Goal: Subscribe to service/newsletter

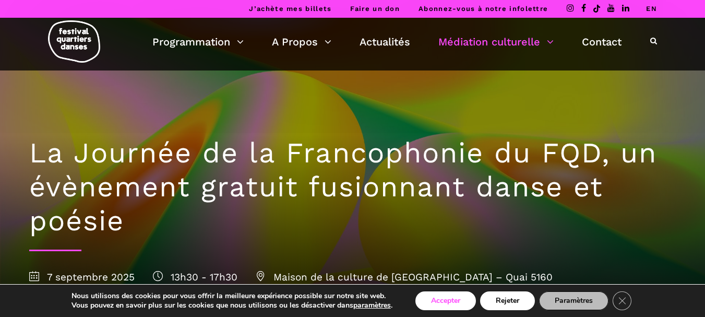
click at [439, 298] on button "Accepter" at bounding box center [445, 300] width 61 height 19
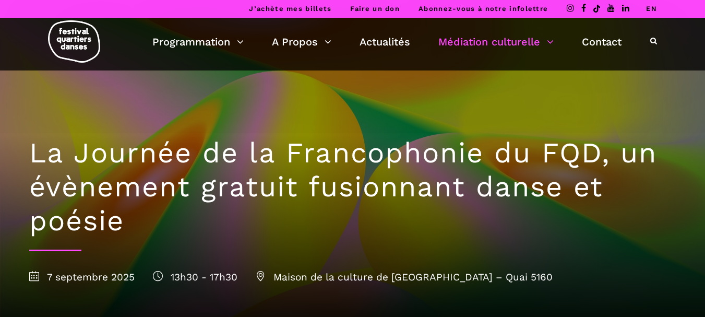
click at [509, 5] on link "Abonnez-vous à notre infolettre" at bounding box center [482, 9] width 129 height 8
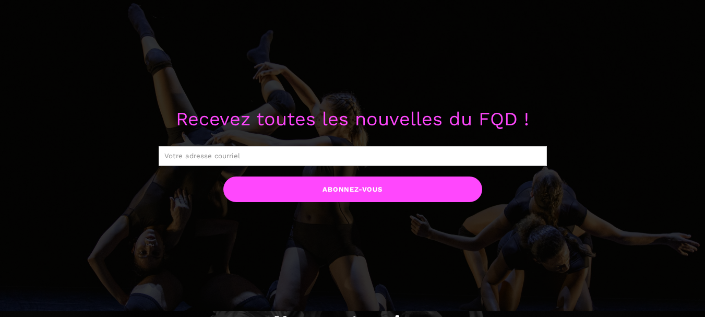
scroll to position [484, 0]
click at [326, 158] on input "text" at bounding box center [353, 156] width 388 height 20
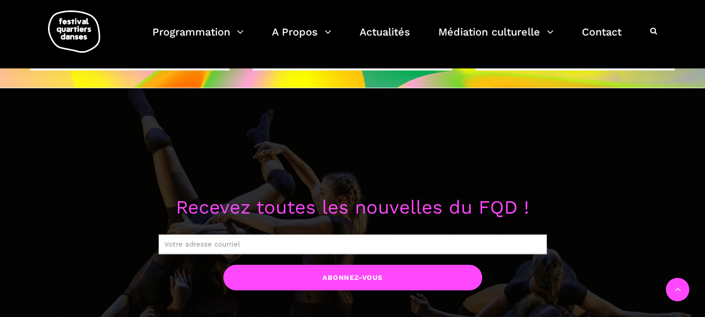
scroll to position [723, 0]
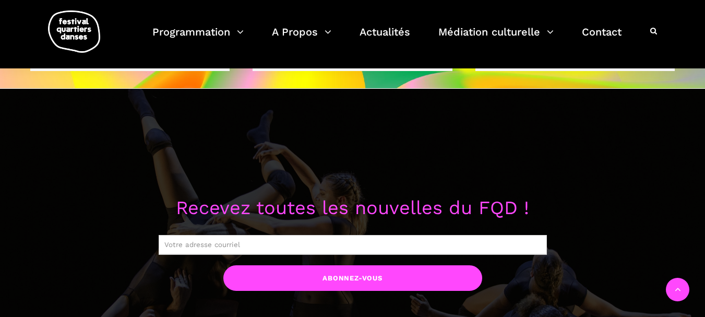
click at [280, 243] on input "text" at bounding box center [353, 245] width 388 height 20
type input "kossiafannou8@gmail.com"
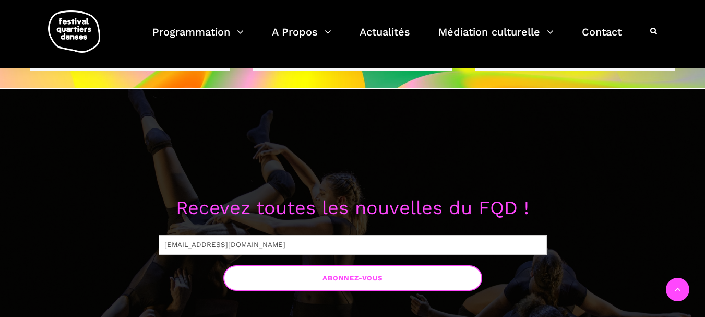
click at [355, 274] on input "Abonnez-vous" at bounding box center [352, 278] width 259 height 26
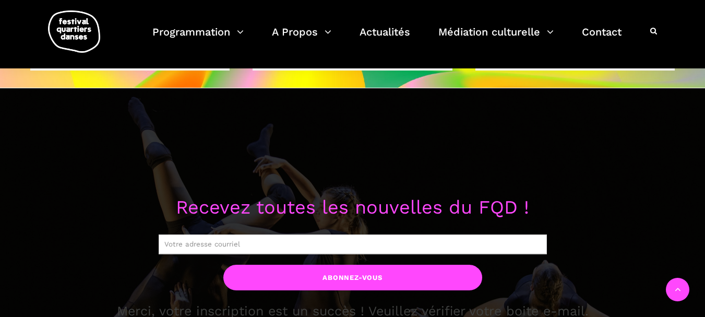
scroll to position [723, 0]
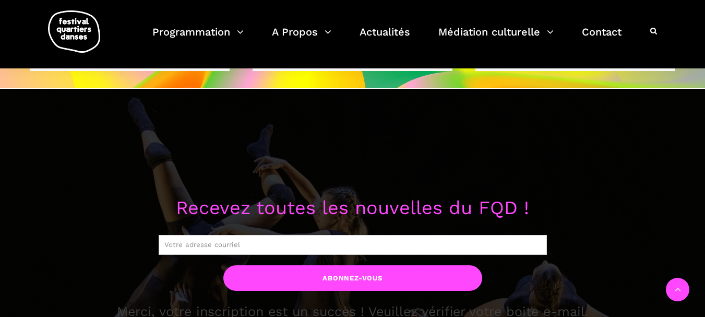
click at [243, 249] on input "text" at bounding box center [353, 245] width 388 height 20
type input "kossi.afannou@yahoo.com"
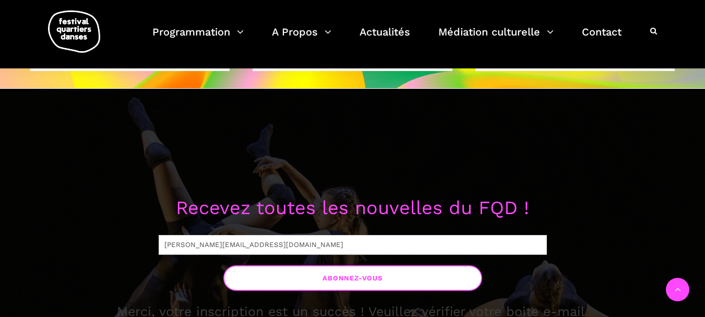
click at [350, 277] on input "Abonnez-vous" at bounding box center [352, 278] width 259 height 26
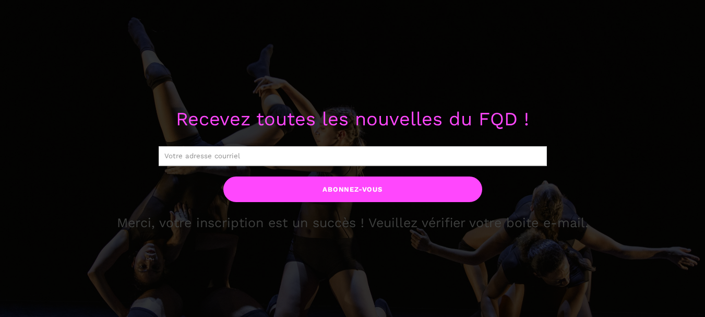
scroll to position [484, 0]
click at [249, 154] on input "text" at bounding box center [353, 156] width 388 height 20
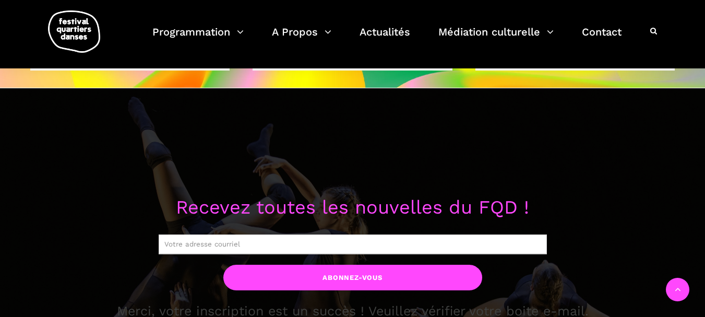
scroll to position [723, 0]
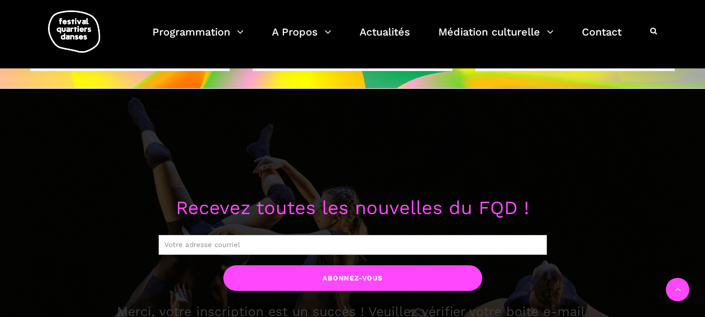
click at [242, 149] on div "Recevez toutes les nouvelles du FQD ! Abonnez-vous Leave this field empty if yo…" at bounding box center [352, 260] width 705 height 342
click at [222, 240] on input "text" at bounding box center [353, 245] width 388 height 20
type input "afannou.kossi@gmail.com"
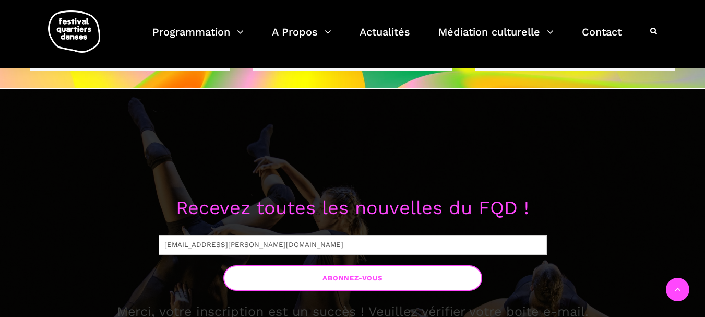
click at [344, 275] on input "Abonnez-vous" at bounding box center [352, 278] width 259 height 26
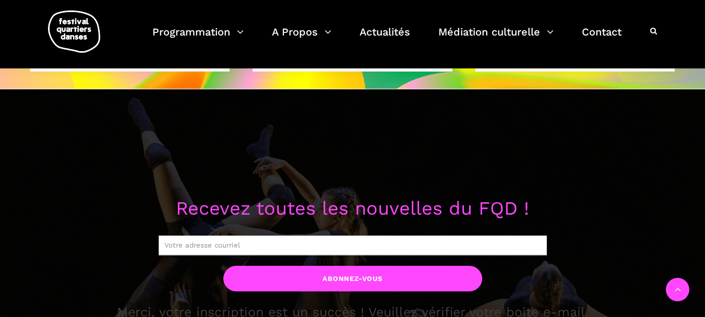
scroll to position [723, 0]
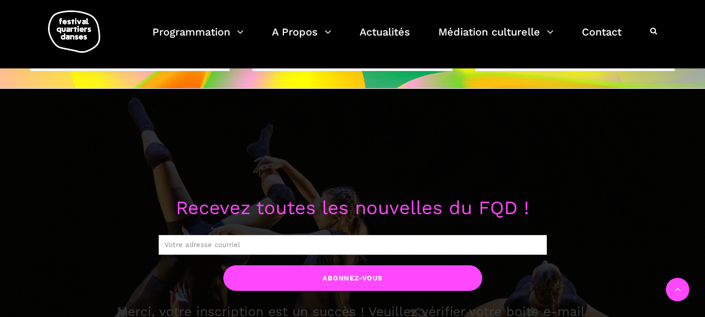
click at [237, 244] on input "text" at bounding box center [353, 245] width 388 height 20
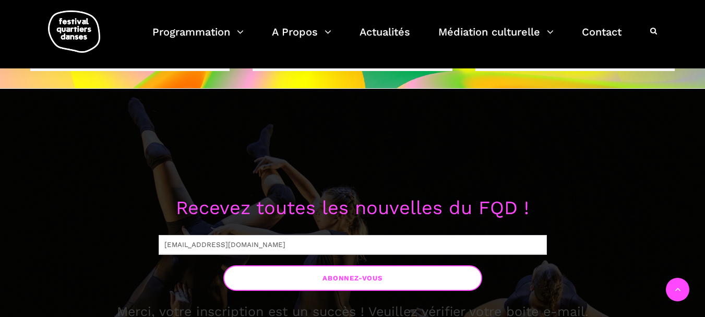
type input "santoskos01@yahoo.fr"
click at [337, 273] on input "Abonnez-vous" at bounding box center [352, 278] width 259 height 26
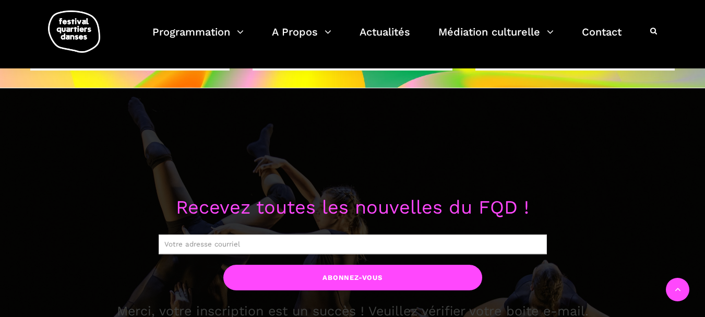
scroll to position [723, 0]
